Goal: Information Seeking & Learning: Learn about a topic

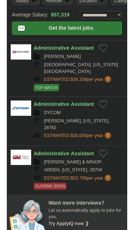
scroll to position [57, 0]
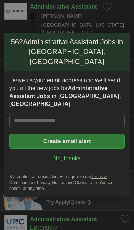
click at [104, 114] on input "Leave us your email address and we'll send you all the new jobs for Administrat…" at bounding box center [67, 121] width 116 height 14
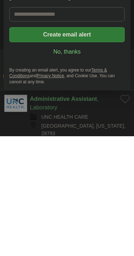
click at [60, 168] on link "No, thanks" at bounding box center [67, 172] width 104 height 8
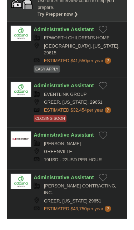
scroll to position [534, 0]
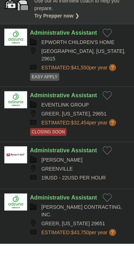
click at [96, 195] on strong "Assistant" at bounding box center [84, 198] width 26 height 6
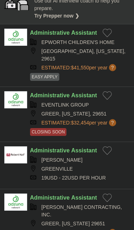
scroll to position [544, 0]
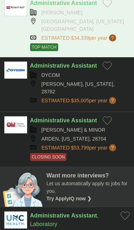
scroll to position [97, 0]
click at [104, 69] on button "Add to favorite jobs" at bounding box center [107, 66] width 9 height 9
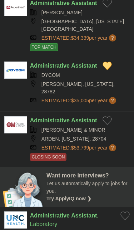
click at [110, 116] on button "Add to favorite jobs" at bounding box center [107, 120] width 9 height 9
click at [50, 117] on strong "Administrative" at bounding box center [50, 120] width 40 height 6
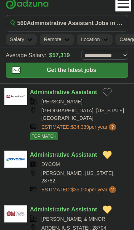
scroll to position [0, 0]
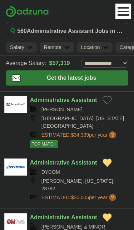
click at [130, 9] on button "Toggle main navigation menu" at bounding box center [124, 12] width 16 height 16
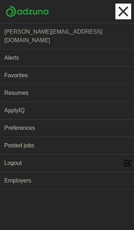
click at [77, 190] on html "camille_gibbs@outlook.com MyAdzuna Alerts Favorites Resumes ApplyIQ Preferences…" at bounding box center [67, 95] width 134 height 190
